Goal: Task Accomplishment & Management: Manage account settings

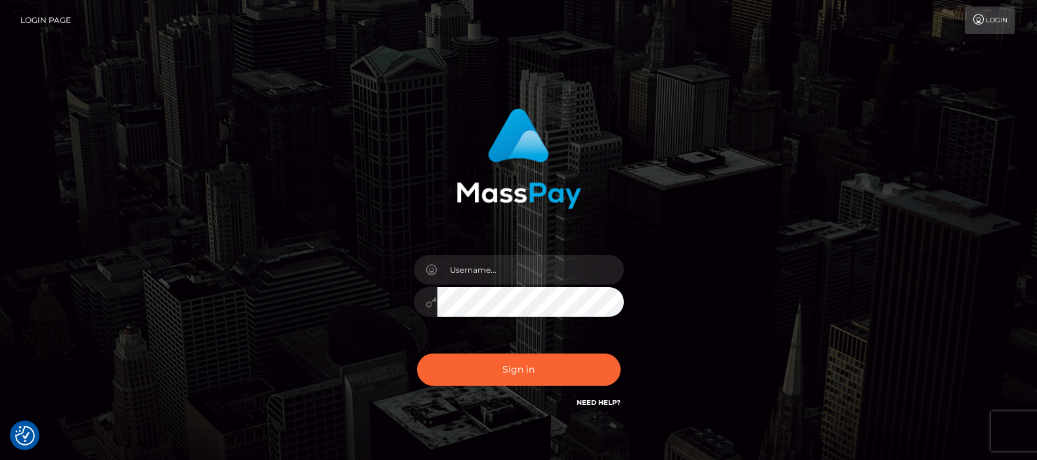
type input "[DOMAIN_NAME]"
click at [507, 368] on button "Sign in" at bounding box center [519, 369] width 204 height 32
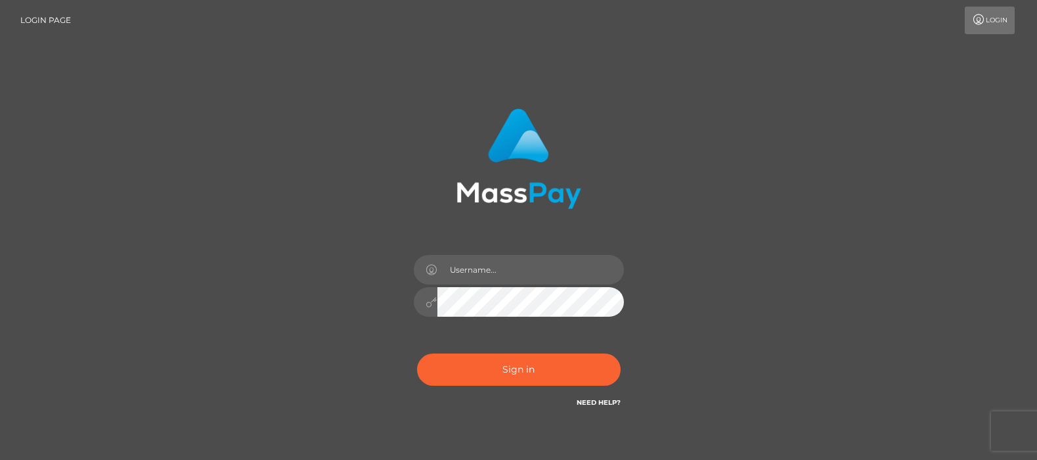
type input "df.es"
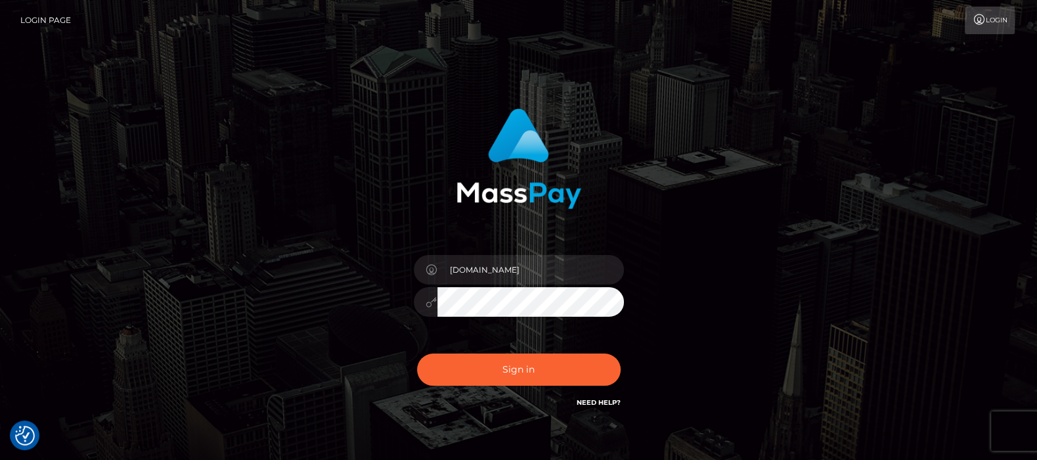
checkbox input "true"
click at [514, 363] on button "Sign in" at bounding box center [519, 369] width 204 height 32
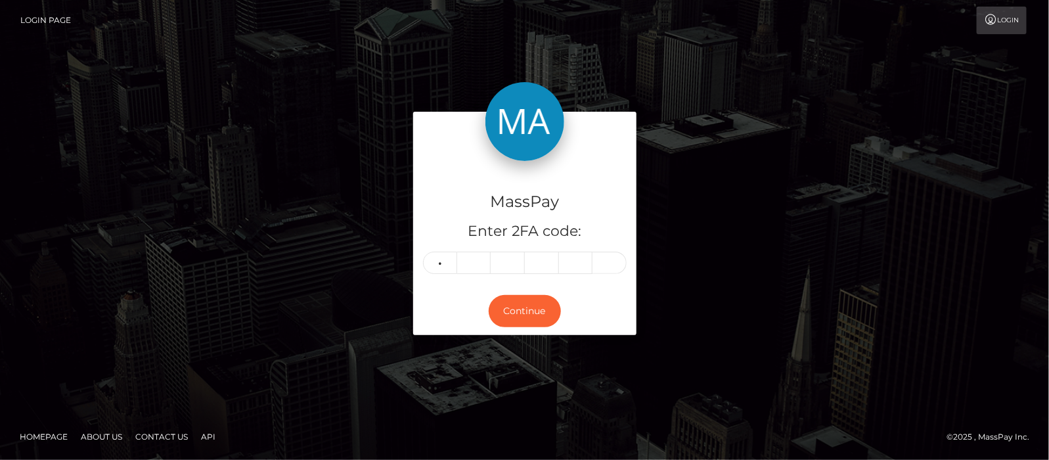
type input "8"
type input "0"
type input "9"
type input "0"
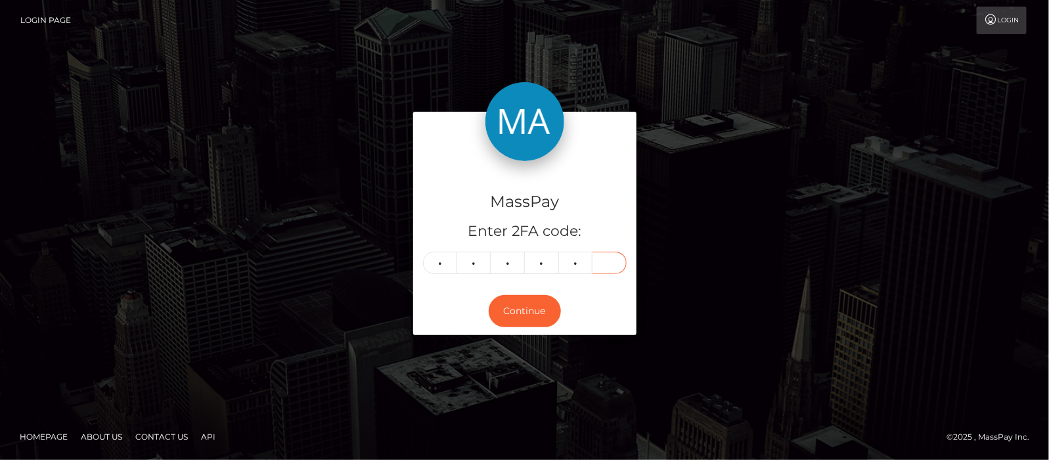
type input "6"
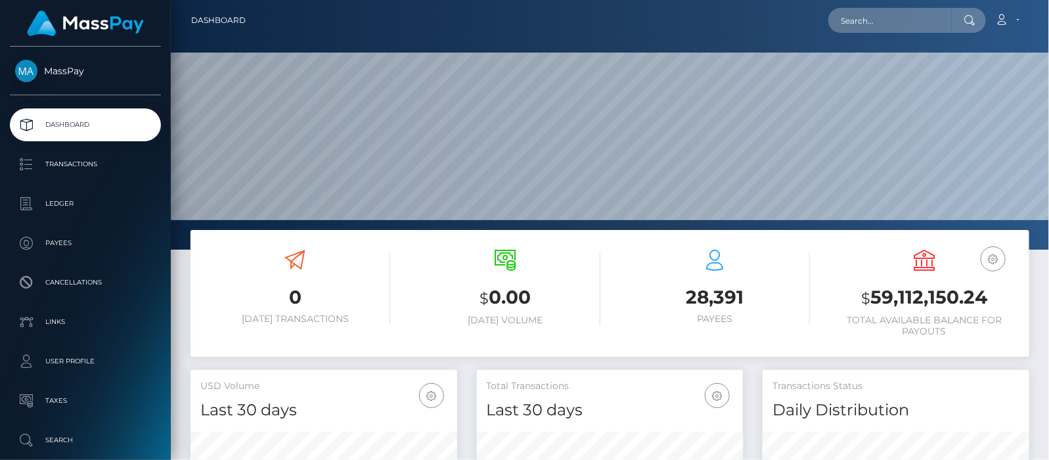
scroll to position [232, 267]
click at [948, 18] on input "text" at bounding box center [889, 20] width 123 height 25
paste input "[EMAIL_ADDRESS][DOMAIN_NAME]"
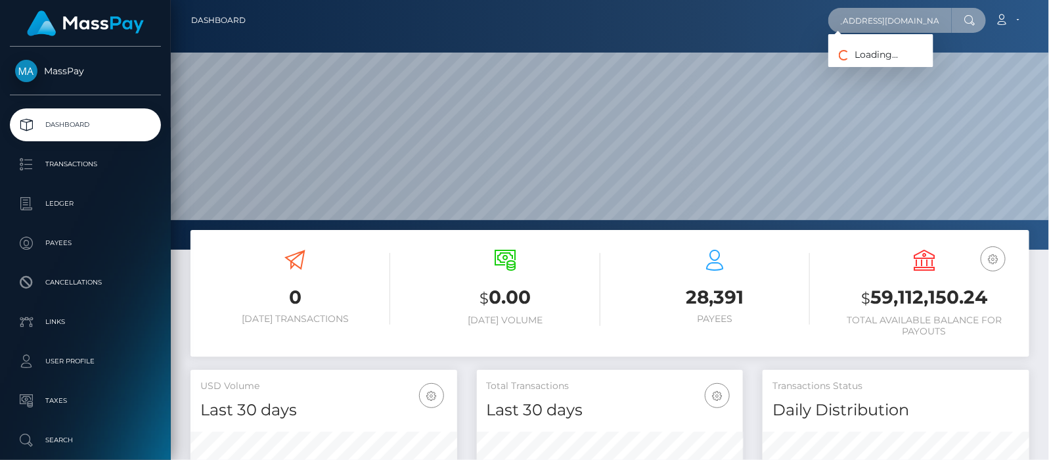
type input "grigoreraduadrian@yahoo.com"
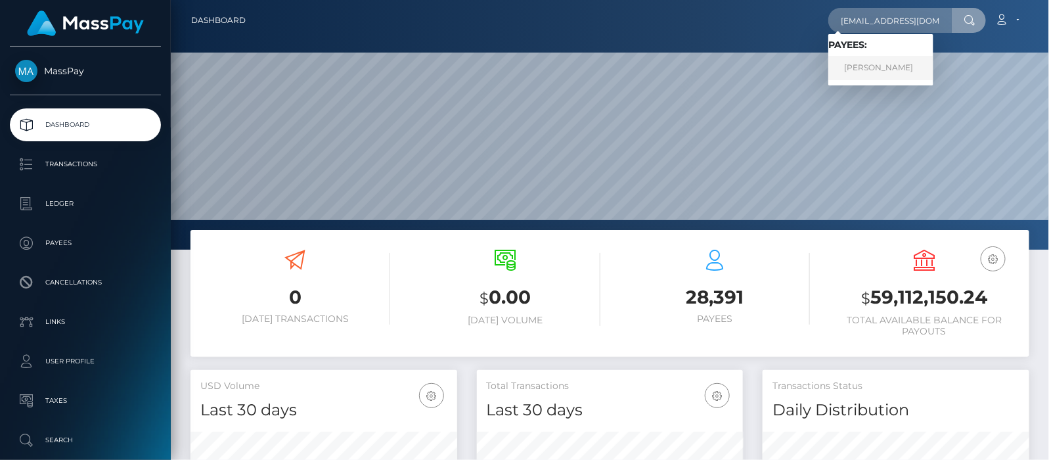
click at [864, 69] on link "Radu Adrian Grigore" at bounding box center [880, 68] width 105 height 24
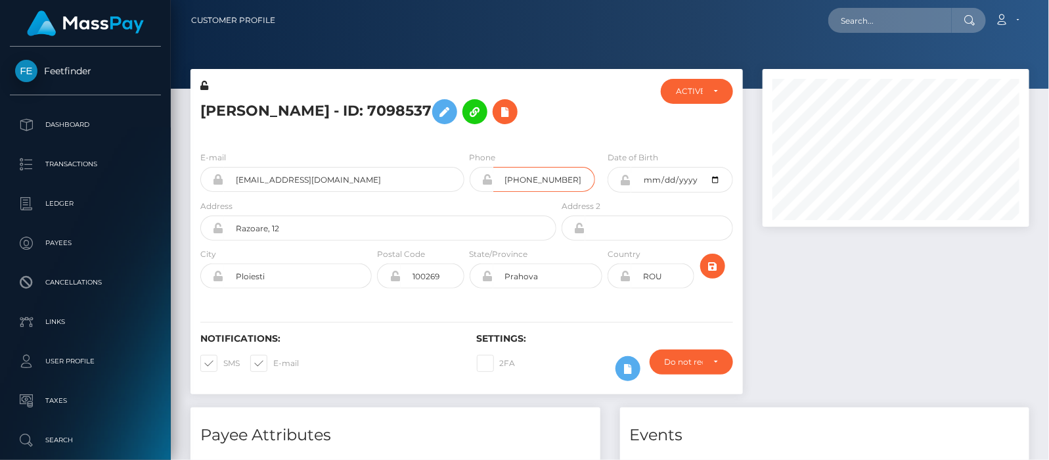
scroll to position [158, 267]
drag, startPoint x: 0, startPoint y: 0, endPoint x: 500, endPoint y: 180, distance: 531.2
click at [500, 180] on input "+40729084109" at bounding box center [544, 179] width 102 height 25
